Goal: Task Accomplishment & Management: Complete application form

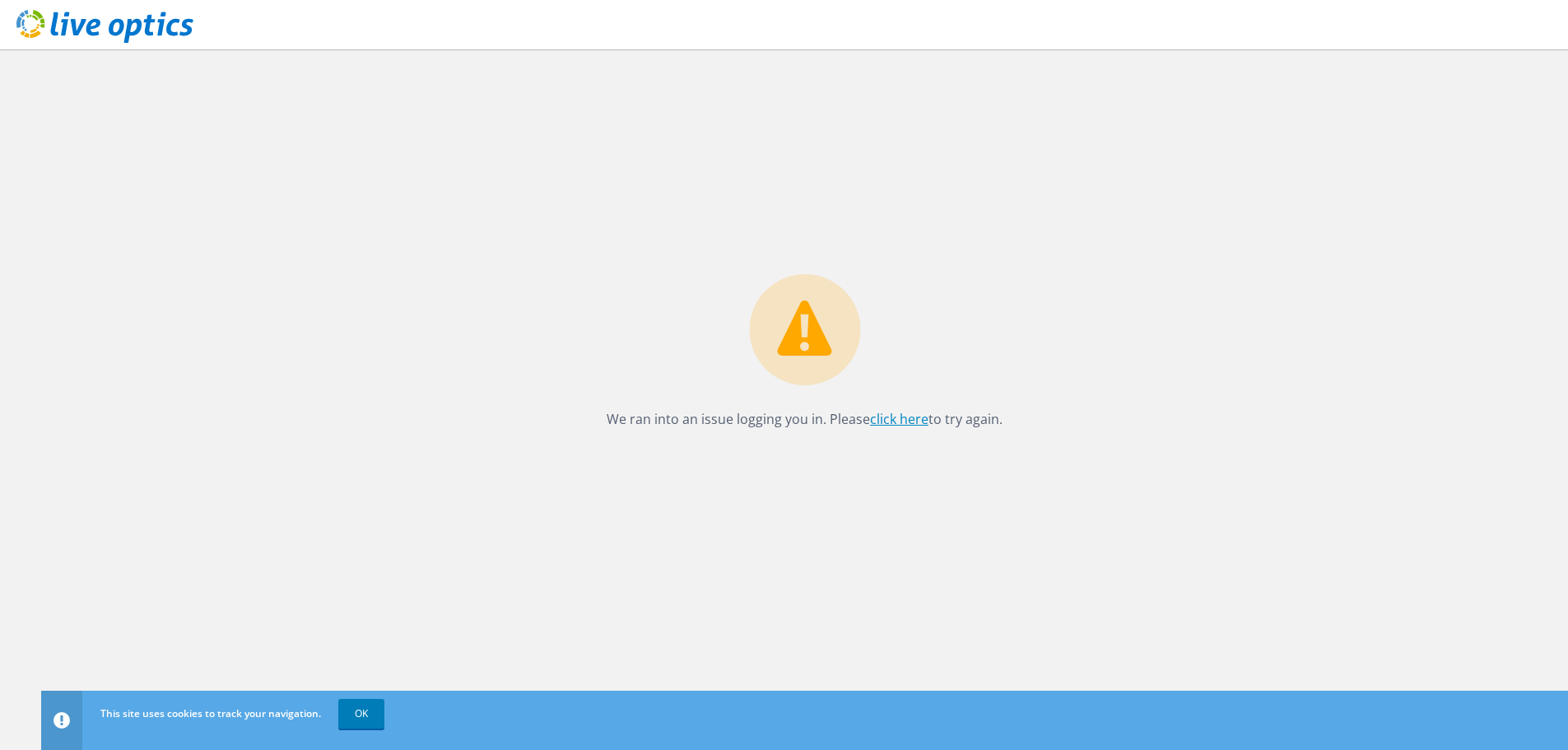
click at [898, 420] on link "click here" at bounding box center [899, 419] width 58 height 19
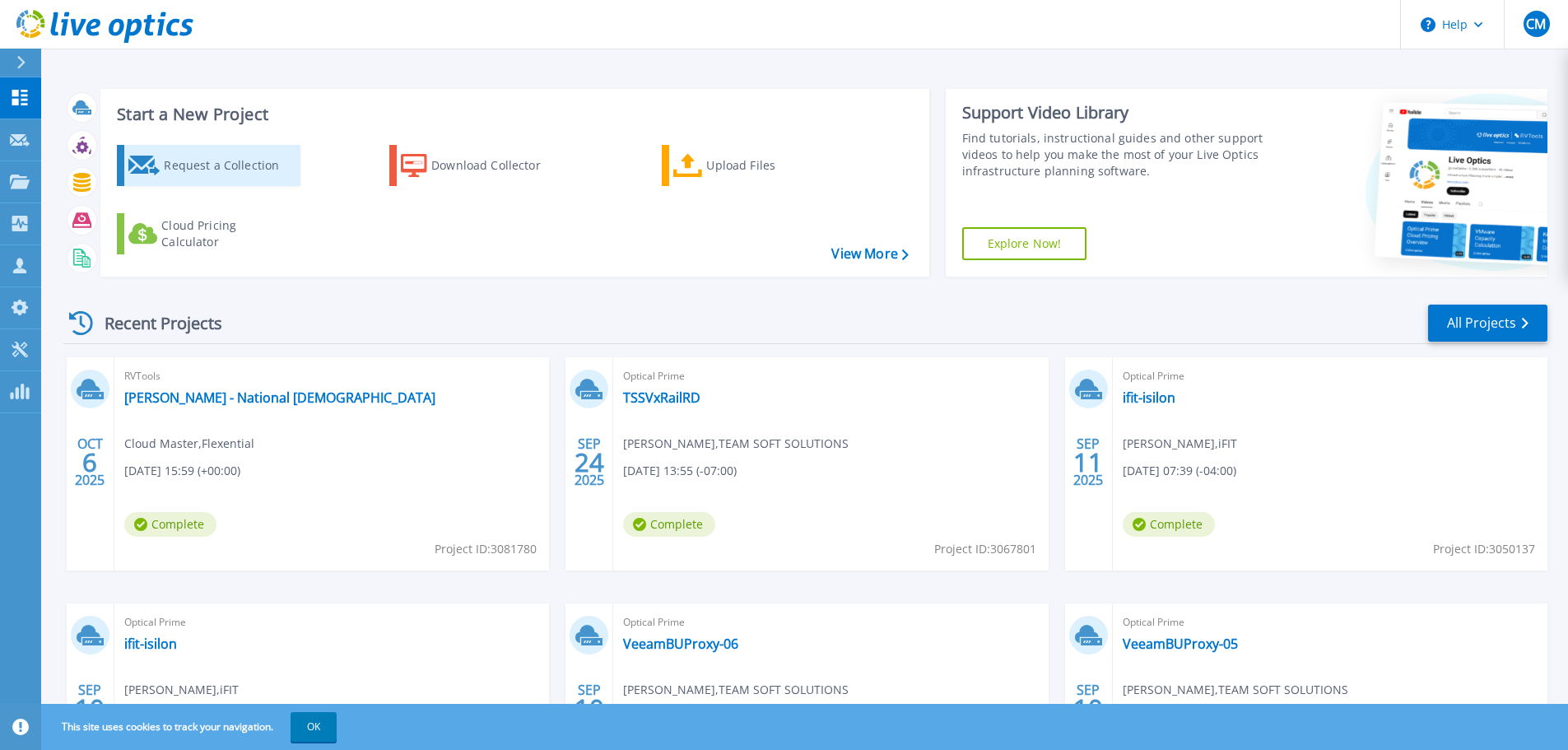
click at [240, 170] on div "Request a Collection" at bounding box center [230, 165] width 132 height 33
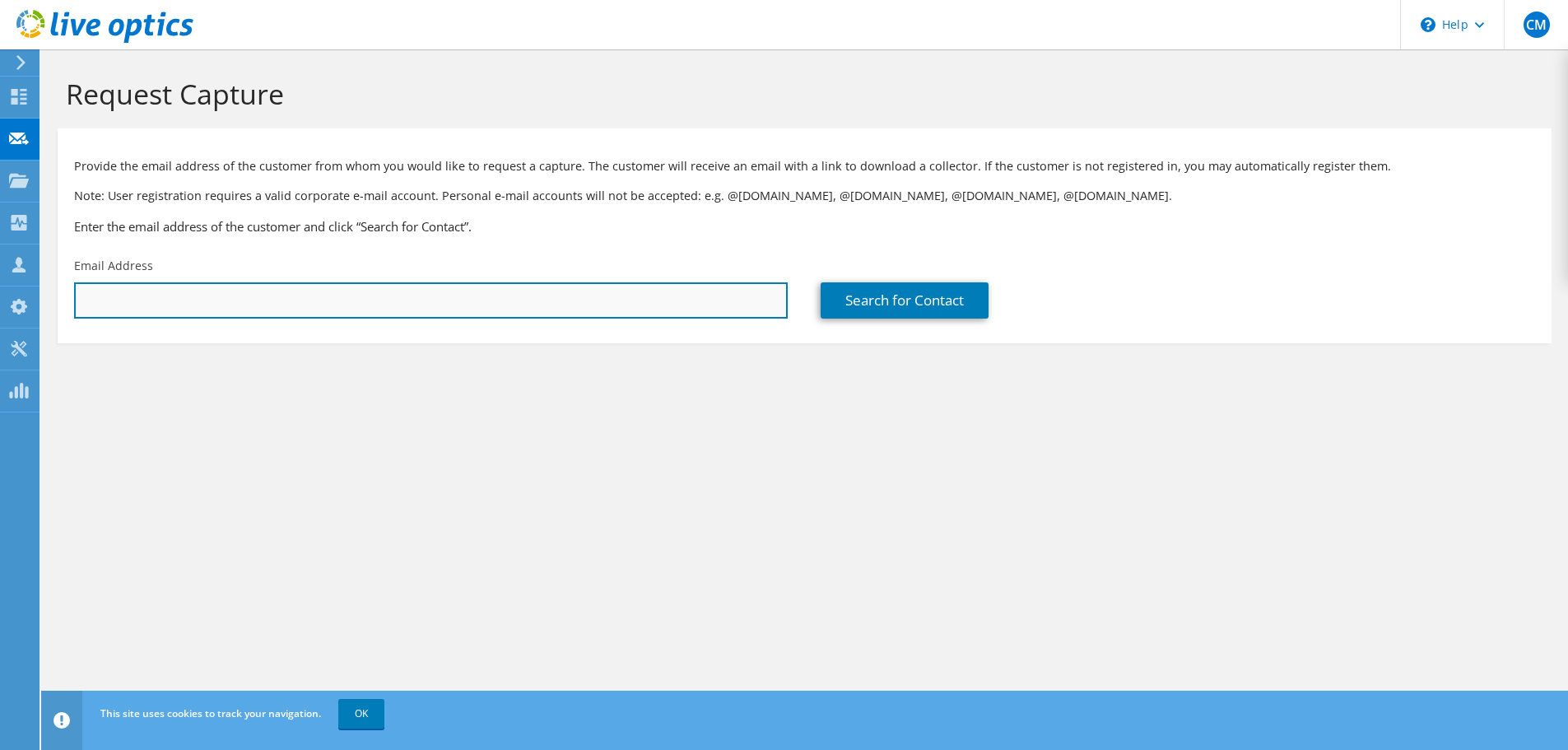
click at [378, 302] on input "text" at bounding box center [431, 300] width 713 height 36
click at [264, 292] on input "text" at bounding box center [431, 300] width 713 height 36
paste input "cmarker@crittentonwv.org"
type input "cmarker@crittentonwv.org"
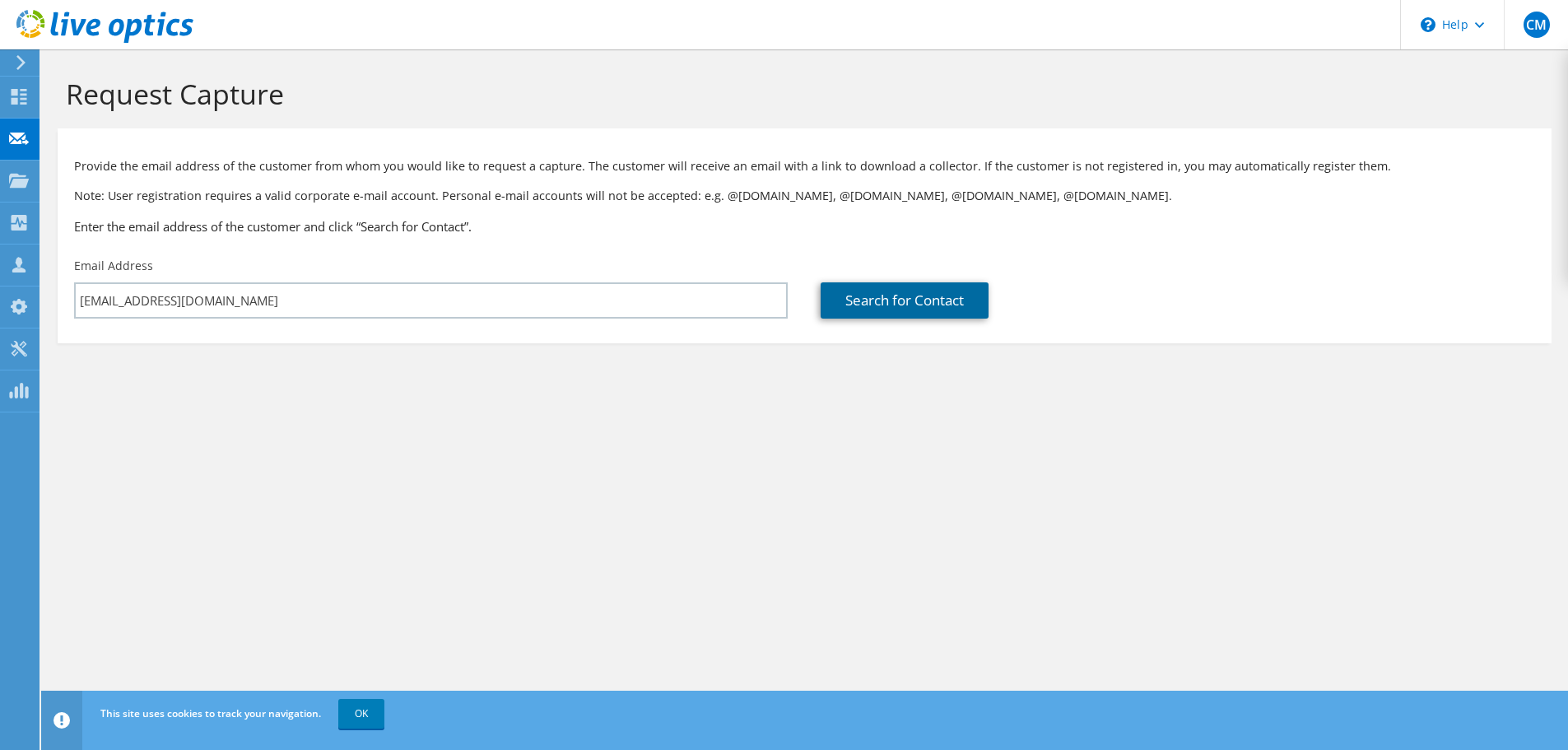
click at [896, 307] on link "Search for Contact" at bounding box center [904, 300] width 168 height 36
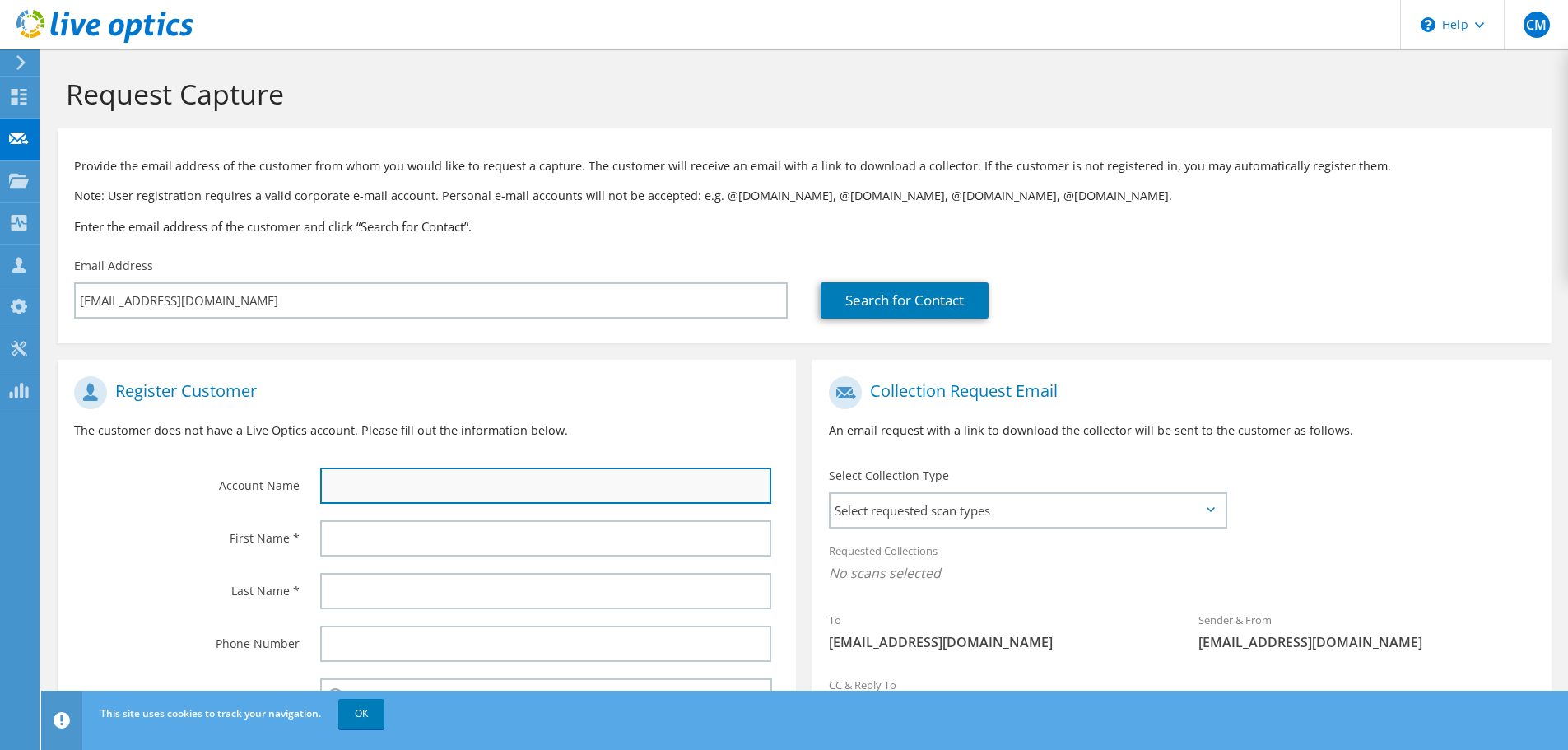
click at [459, 483] on input "text" at bounding box center [546, 486] width 451 height 36
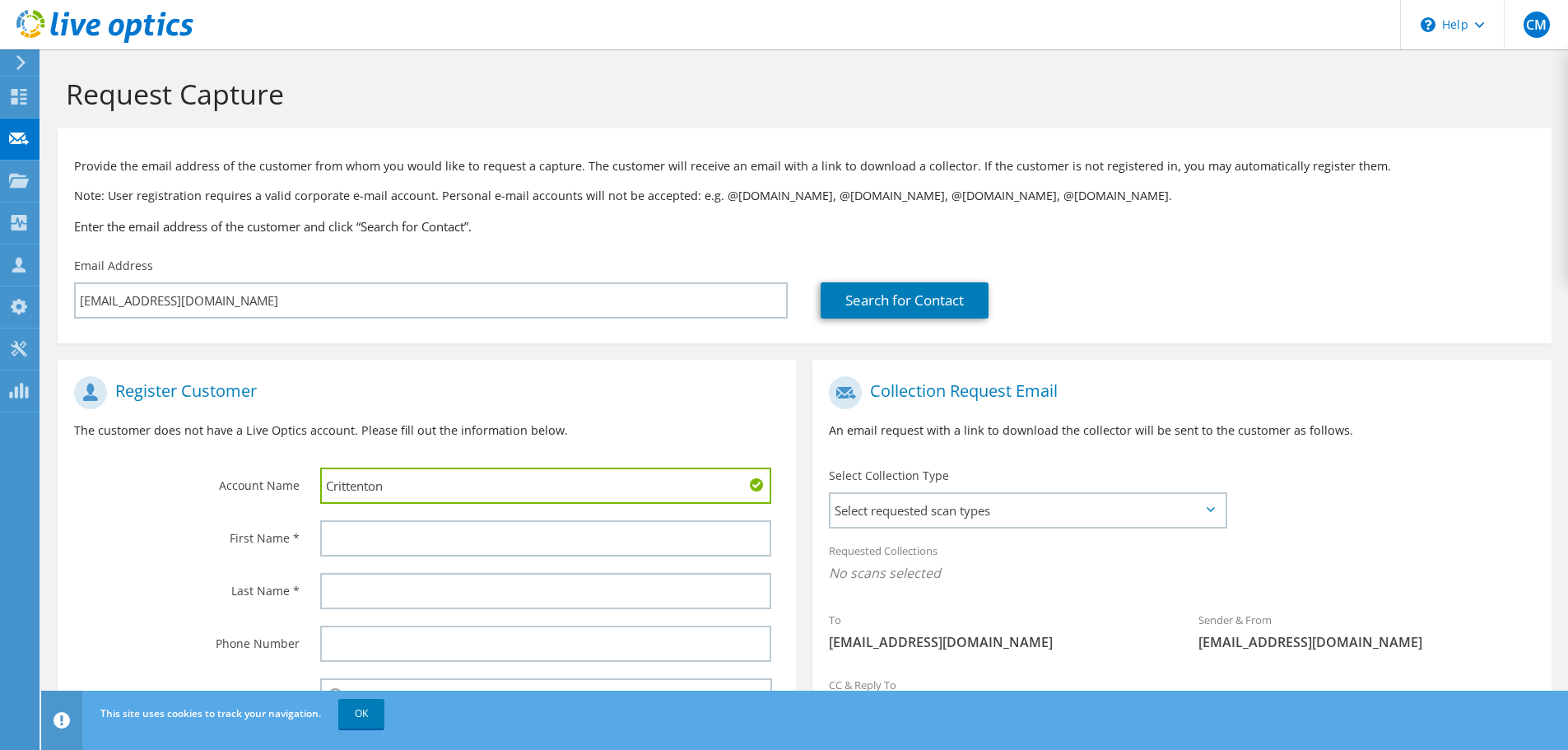
type input "Crittenton"
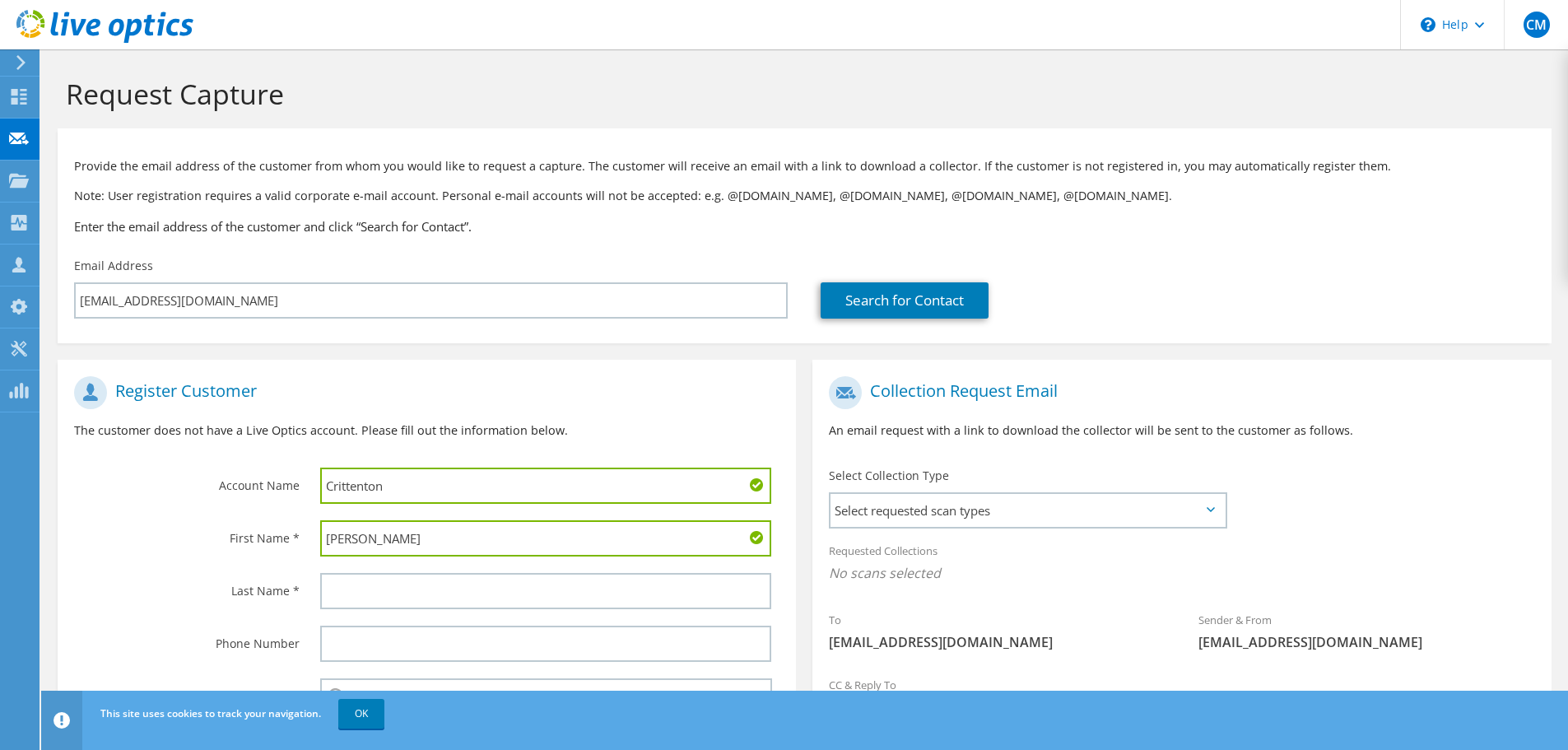
type input "Charlie"
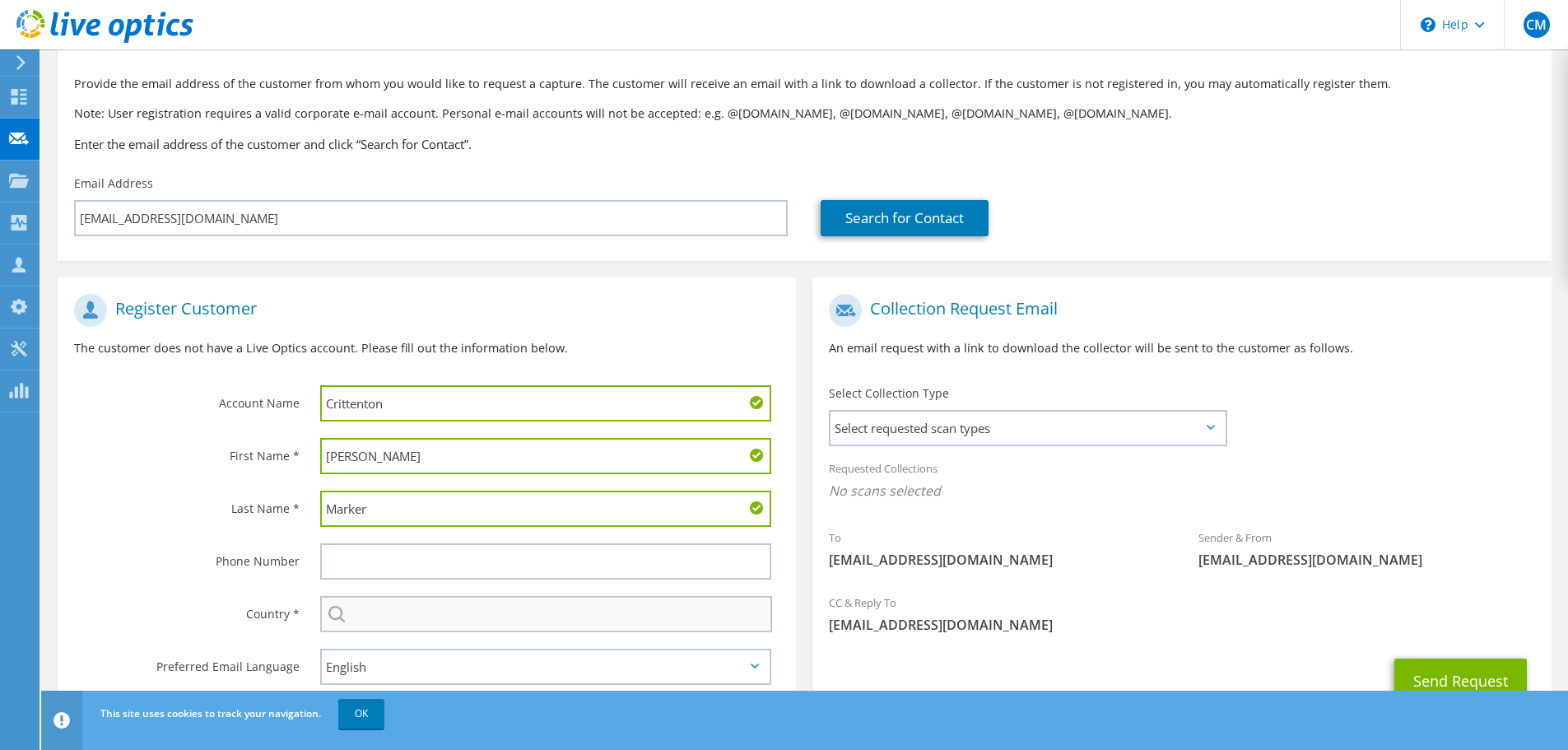
scroll to position [151, 0]
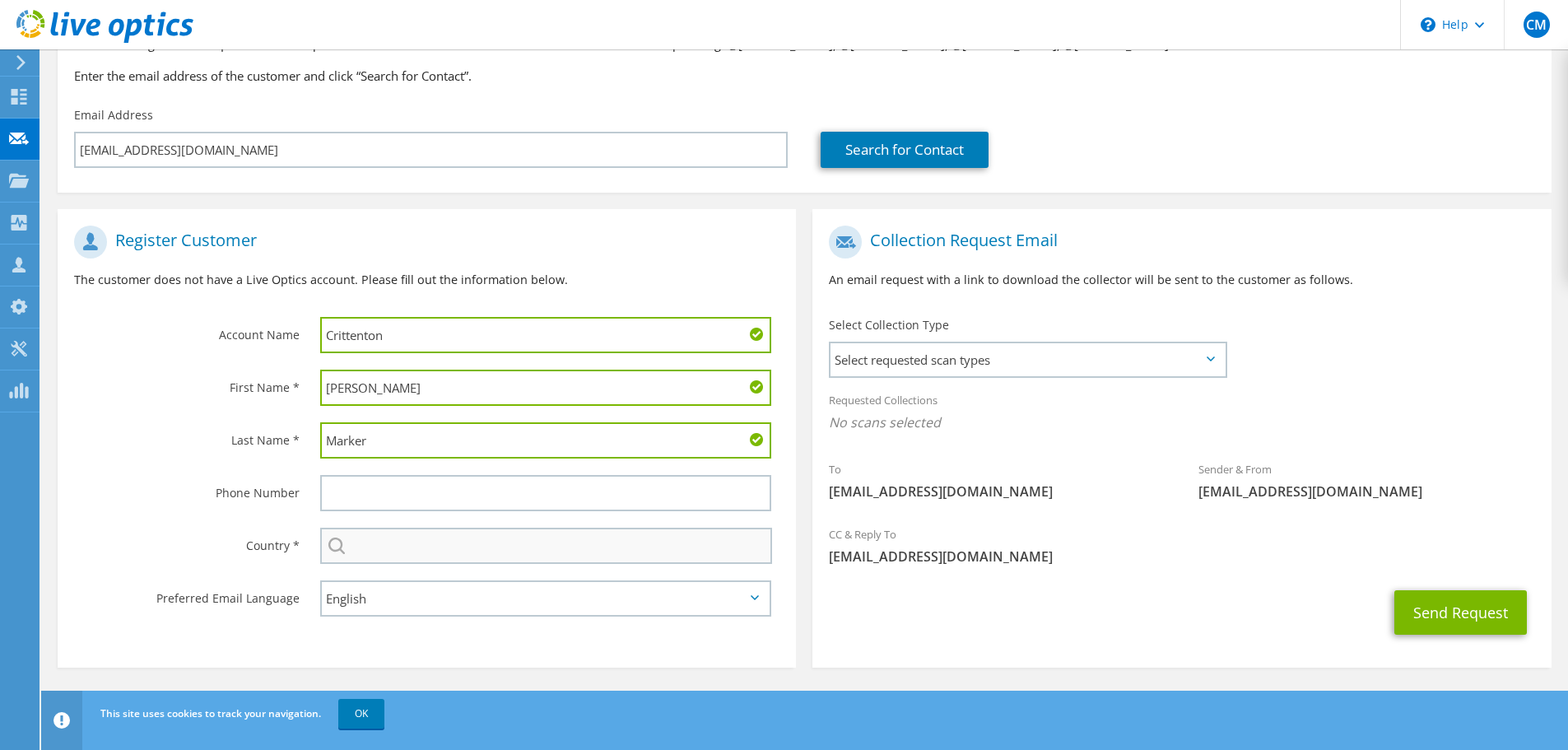
type input "Marker"
click at [405, 551] on input "text" at bounding box center [547, 546] width 452 height 36
click at [548, 540] on input "text" at bounding box center [547, 546] width 452 height 36
click at [334, 550] on div "Select Andorra United Arab Emirates Afghanistan Antigua and Barbuda Anguilla Al…" at bounding box center [546, 546] width 451 height 36
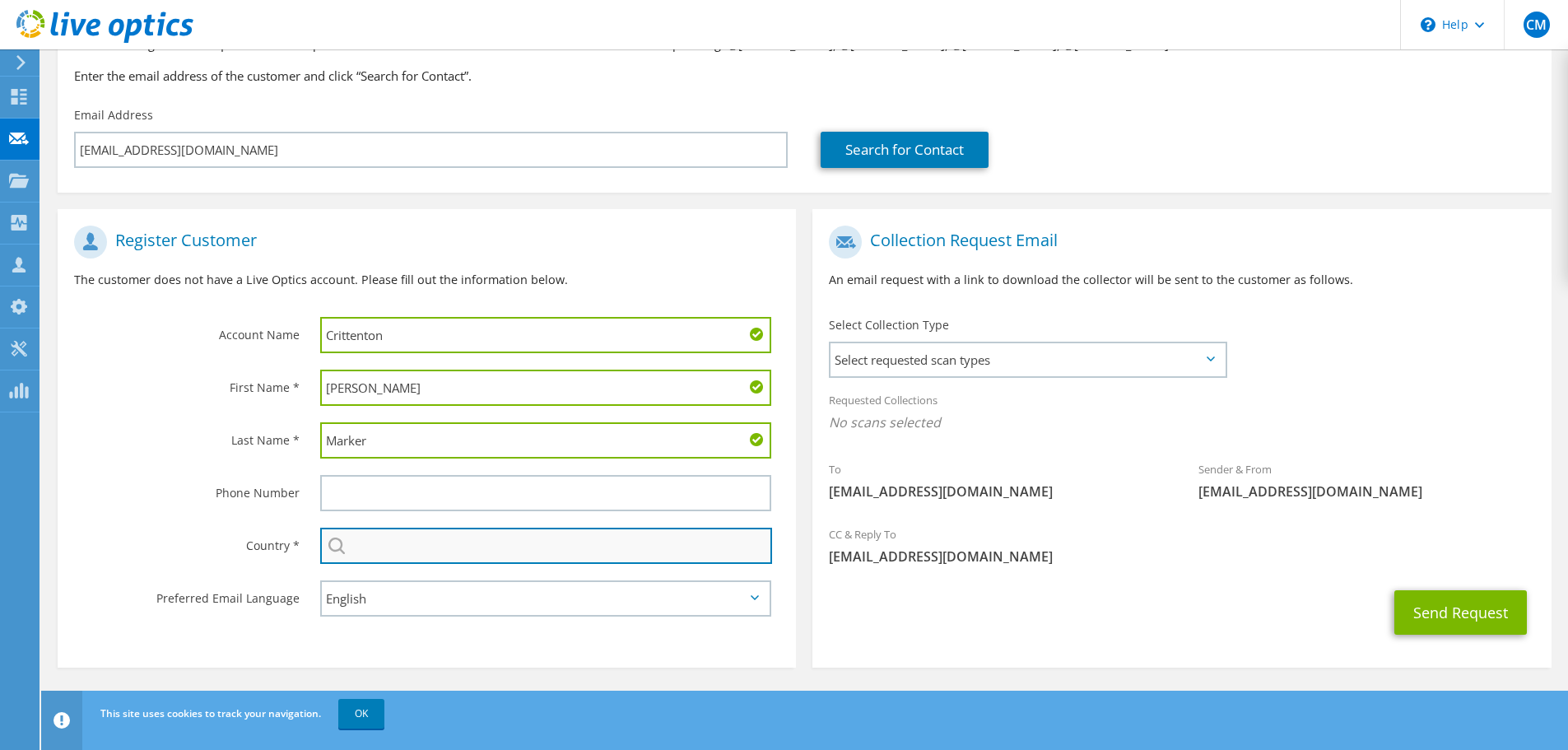
click at [377, 538] on input "text" at bounding box center [547, 546] width 452 height 36
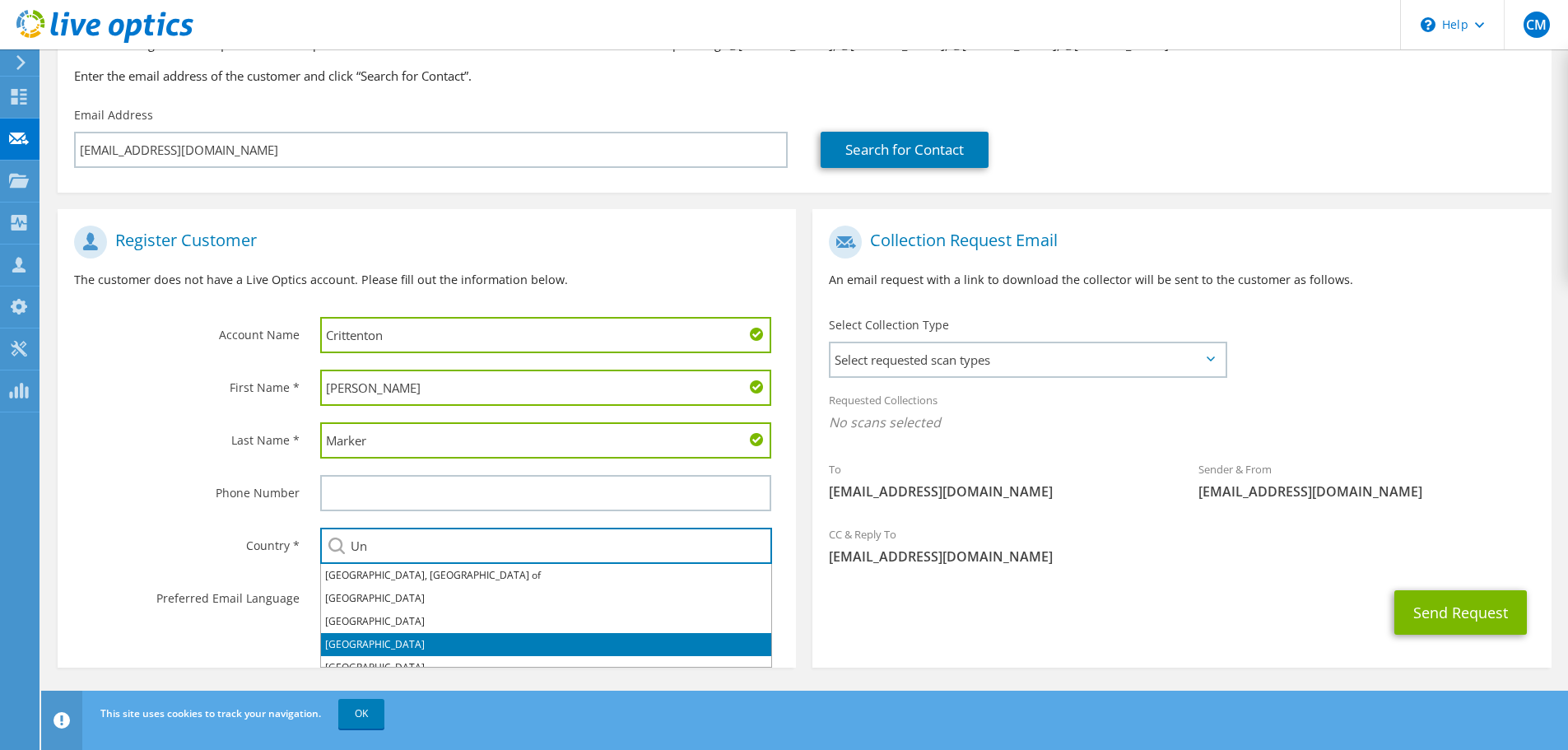
click at [392, 638] on li "[GEOGRAPHIC_DATA]" at bounding box center [547, 645] width 450 height 23
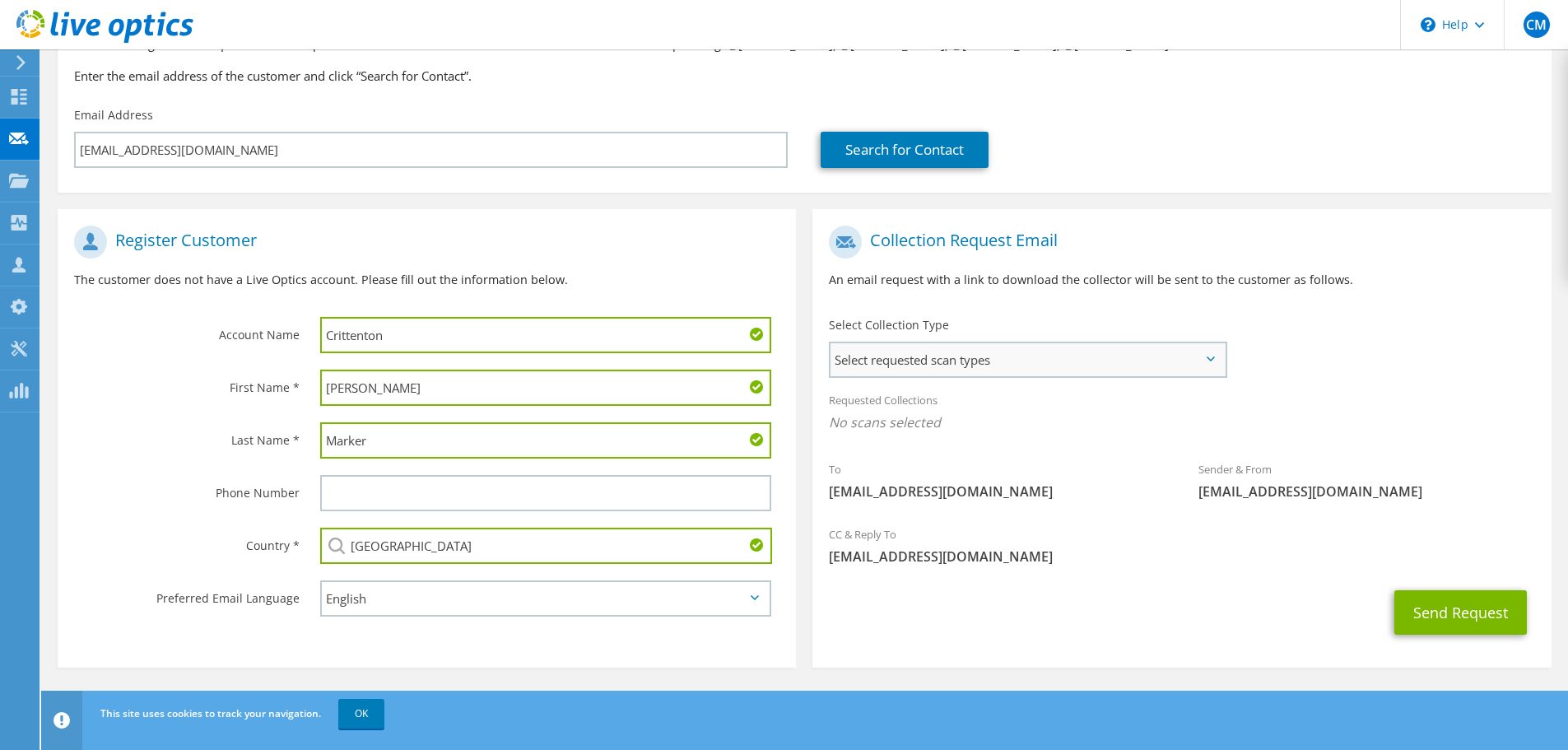
type input "[GEOGRAPHIC_DATA]"
click at [999, 367] on span "Select requested scan types" at bounding box center [1028, 360] width 395 height 33
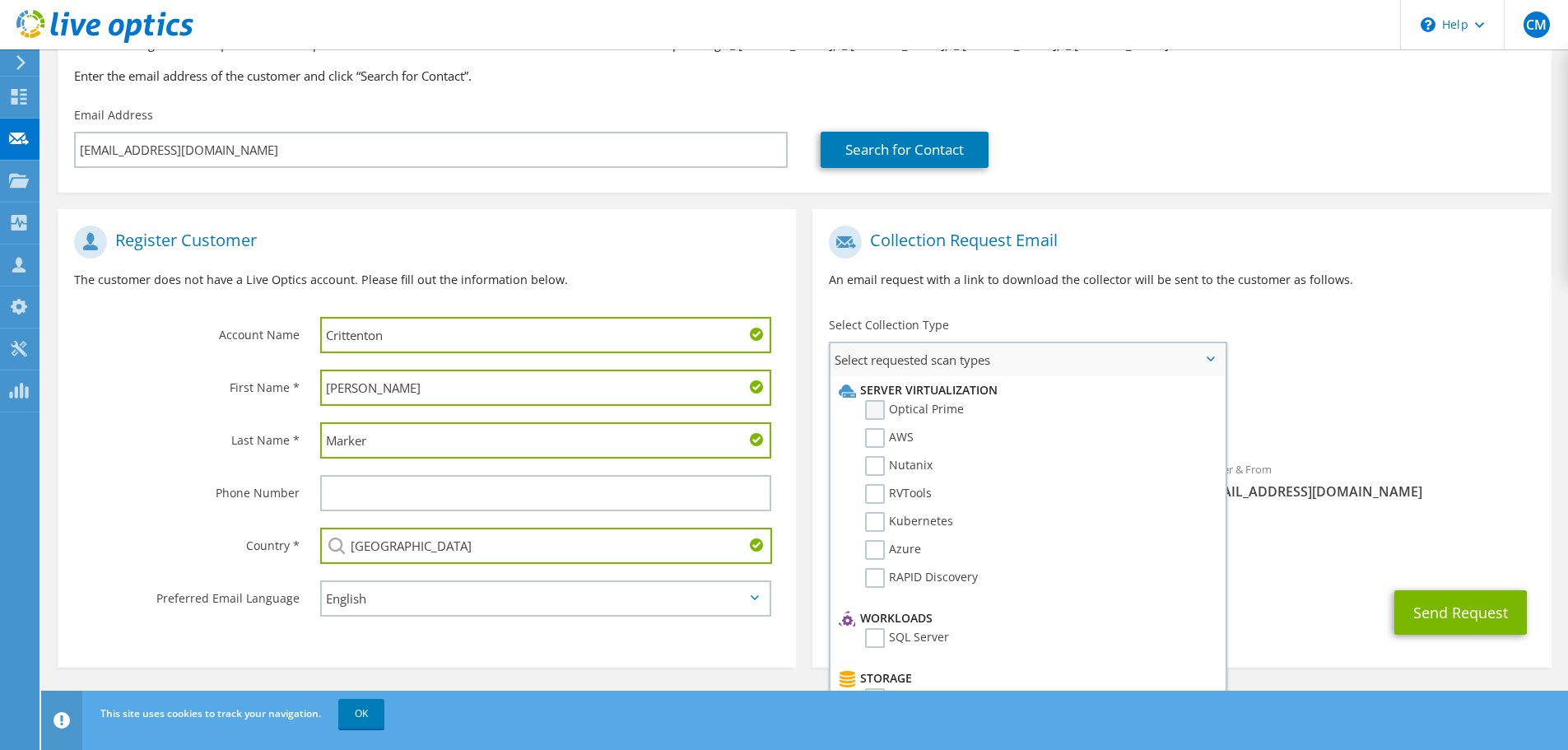
click at [878, 412] on label "Optical Prime" at bounding box center [915, 410] width 99 height 19
click at [0, 0] on input "Optical Prime" at bounding box center [0, 0] width 0 height 0
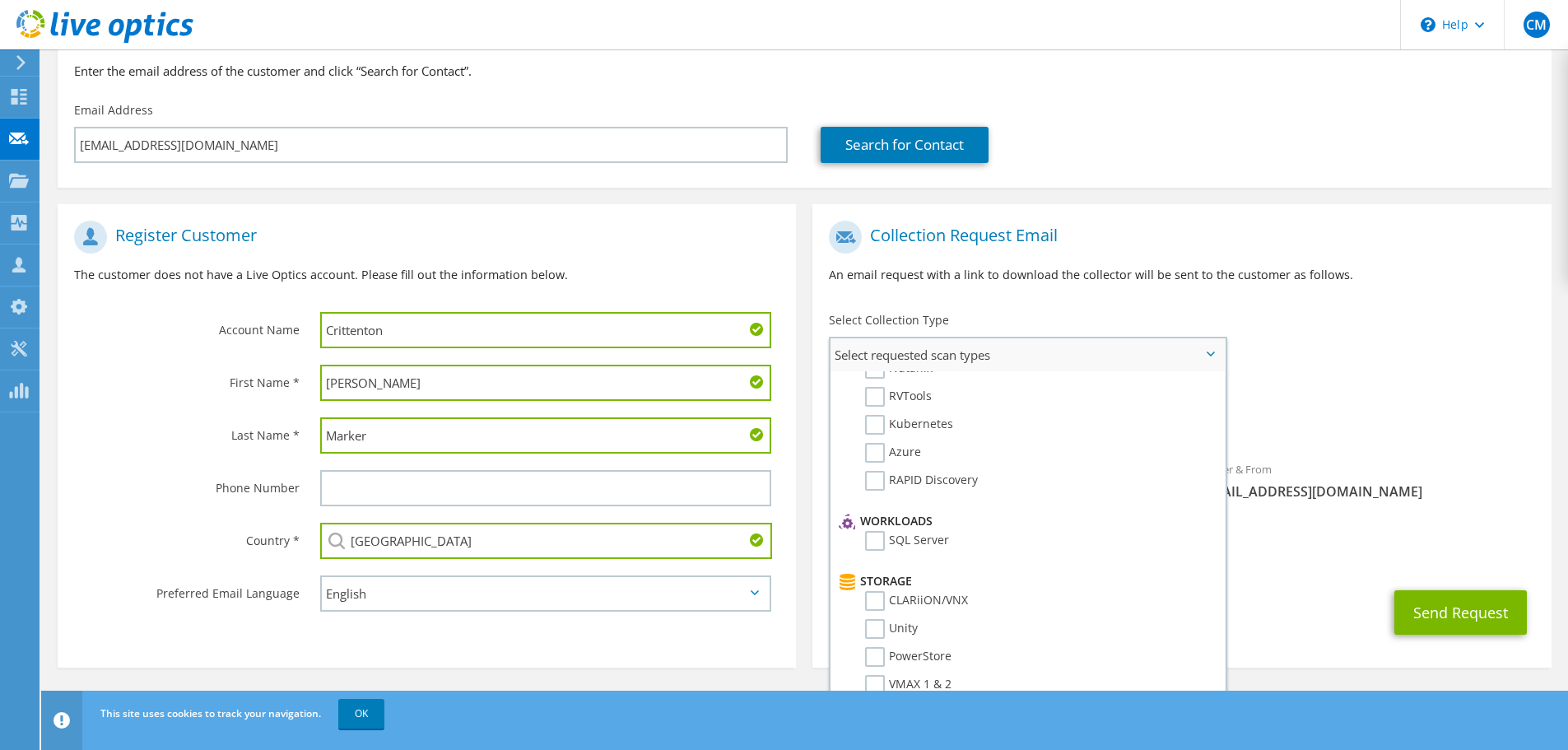
scroll to position [0, 0]
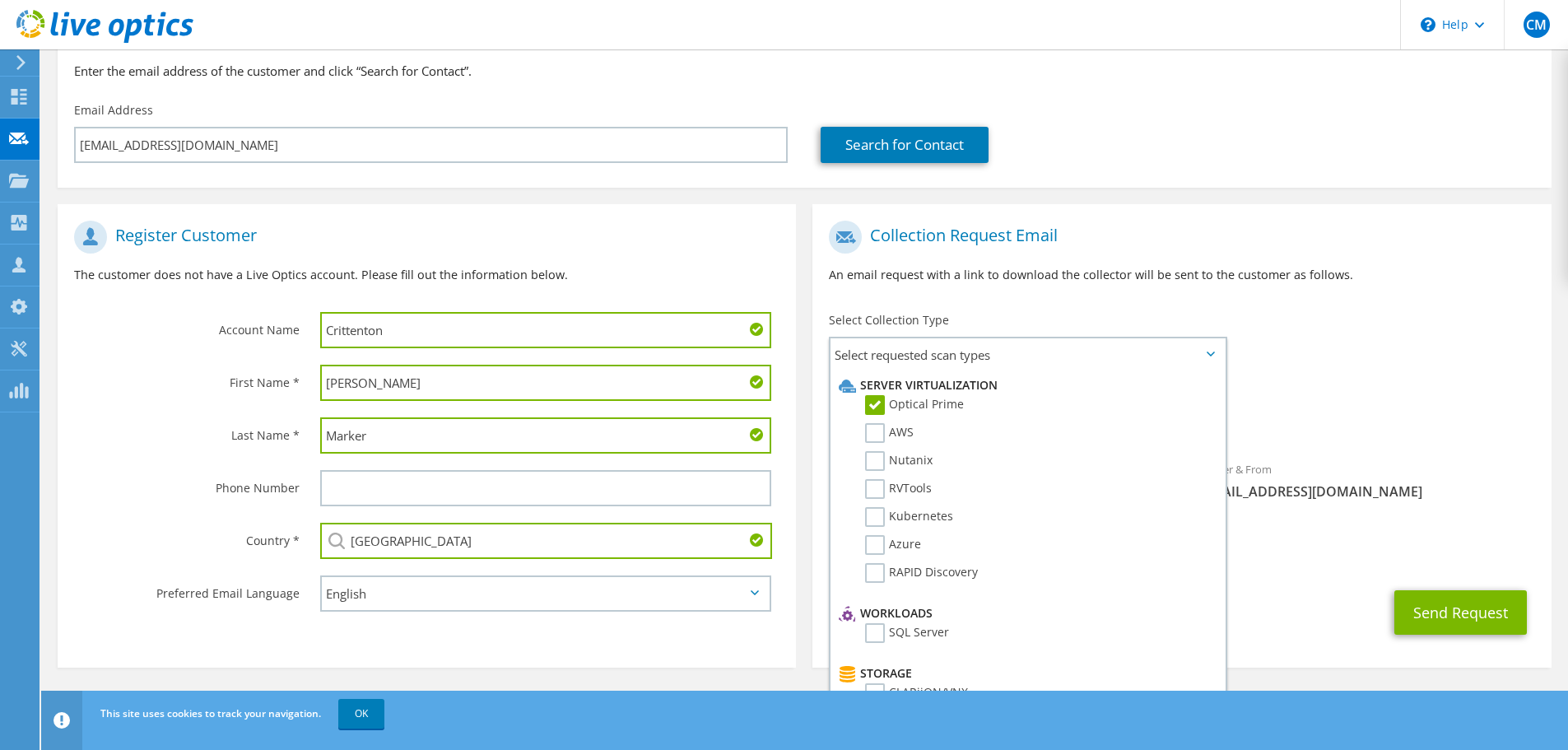
click at [1376, 384] on div "Requested Collections No scans selected Optical Prime" at bounding box center [1181, 411] width 738 height 66
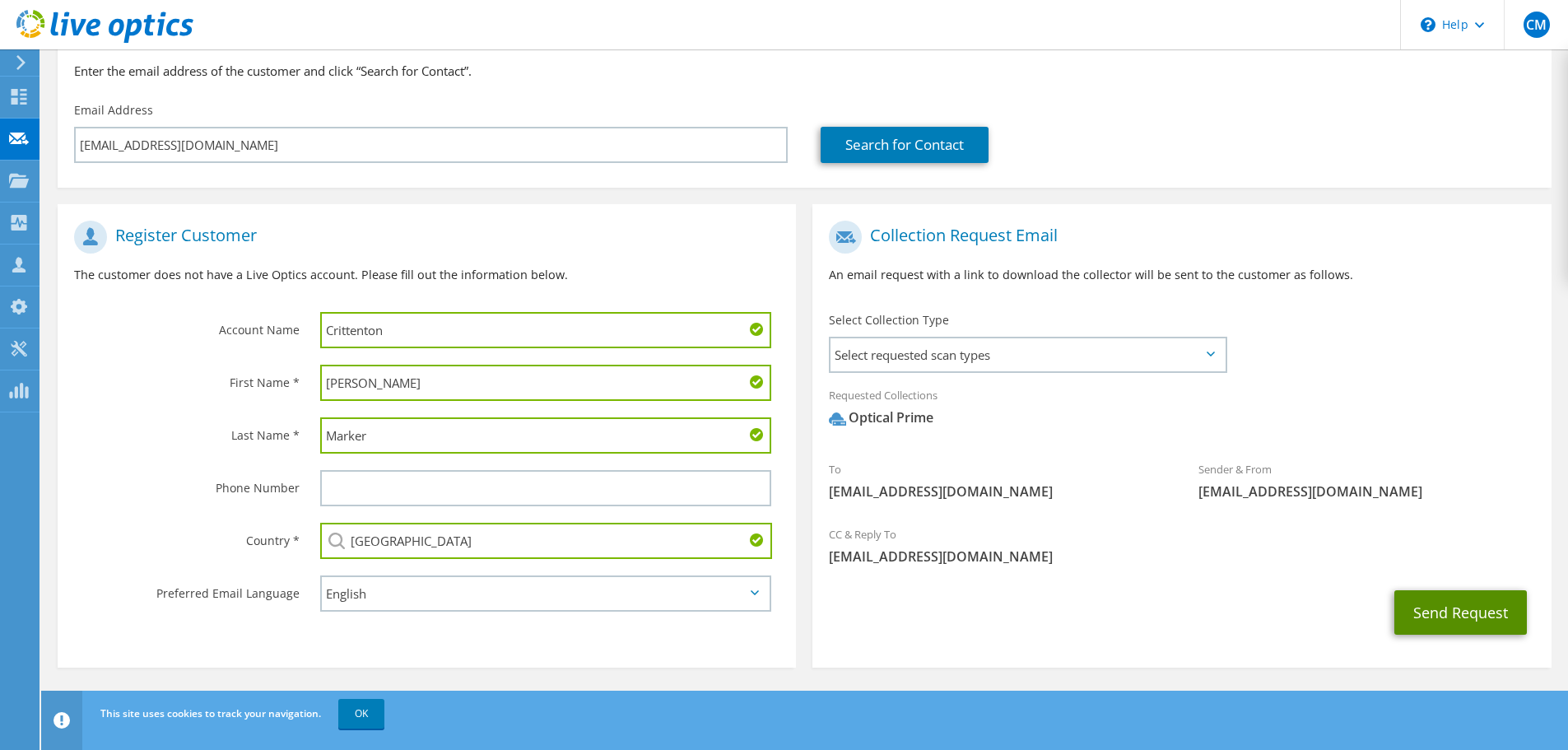
click at [1460, 613] on button "Send Request" at bounding box center [1460, 612] width 132 height 44
